Goal: Task Accomplishment & Management: Complete application form

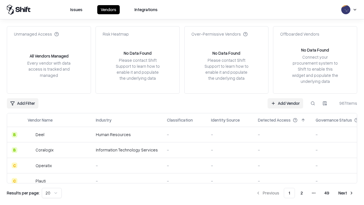
click at [286, 103] on link "Add Vendor" at bounding box center [286, 103] width 36 height 10
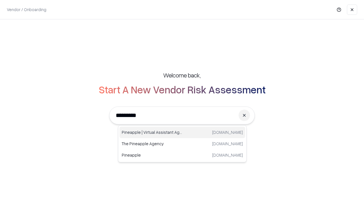
click at [183, 132] on div "Pineapple | Virtual Assistant Agency trypineapple.com" at bounding box center [183, 132] width 126 height 11
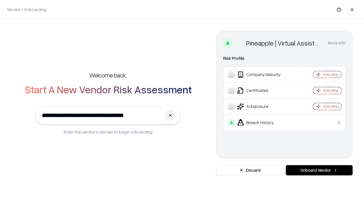
type input "**********"
click at [319, 170] on button "Onboard Vendor" at bounding box center [319, 170] width 67 height 10
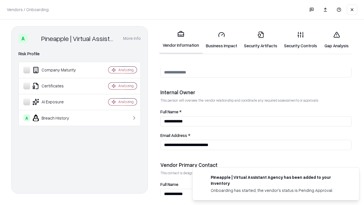
scroll to position [295, 0]
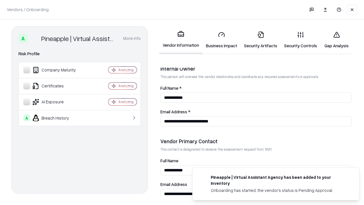
click at [222, 40] on link "Business Impact" at bounding box center [222, 40] width 38 height 26
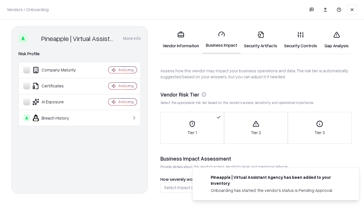
click at [261, 40] on link "Security Artifacts" at bounding box center [261, 40] width 40 height 26
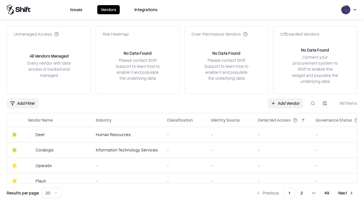
click at [286, 103] on link "Add Vendor" at bounding box center [286, 103] width 36 height 10
